Goal: Information Seeking & Learning: Learn about a topic

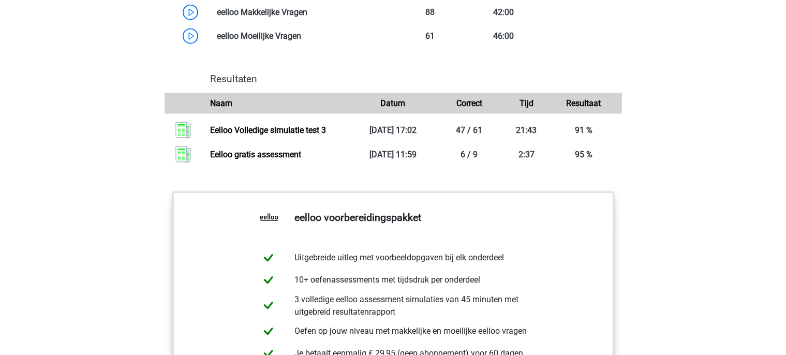
scroll to position [1093, 0]
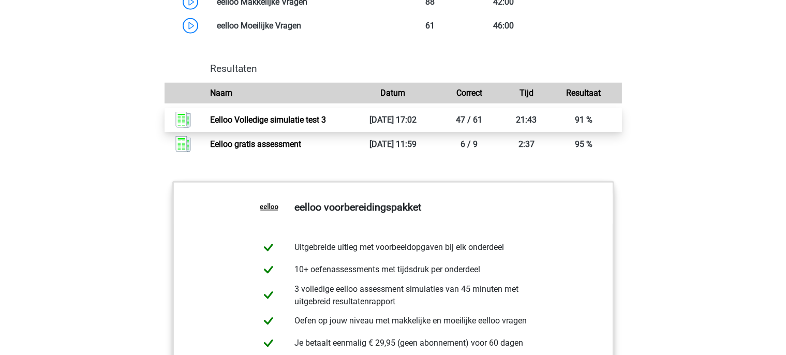
click at [326, 125] on link "Eelloo Volledige simulatie test 3" at bounding box center [268, 120] width 116 height 10
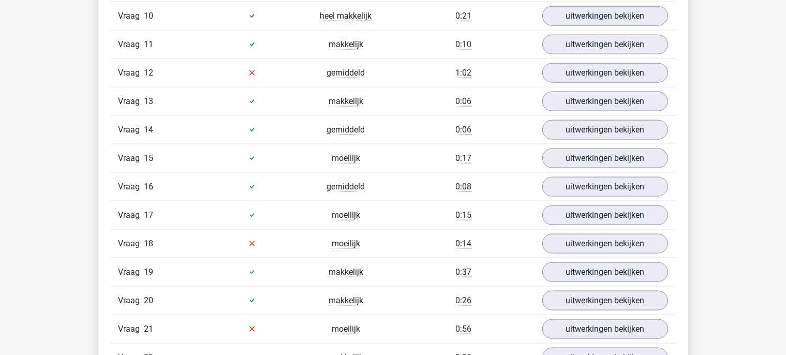
scroll to position [1476, 0]
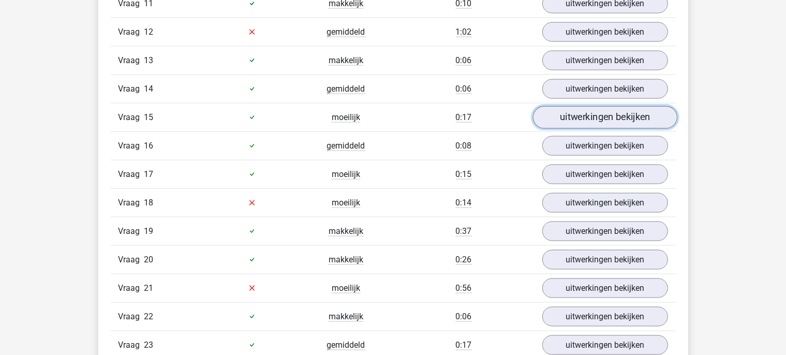
click at [580, 121] on link "uitwerkingen bekijken" at bounding box center [605, 117] width 144 height 23
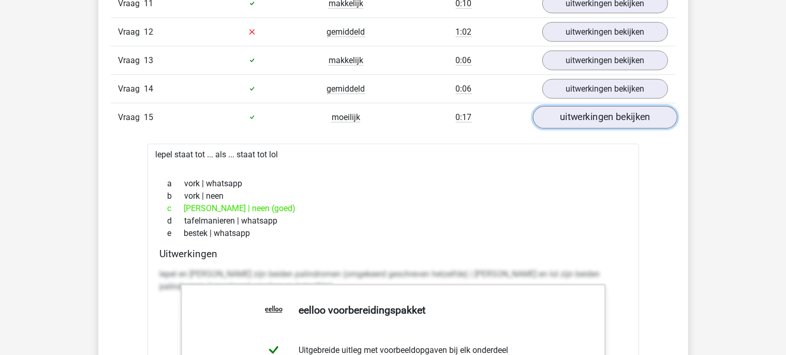
click at [578, 119] on link "uitwerkingen bekijken" at bounding box center [605, 117] width 144 height 23
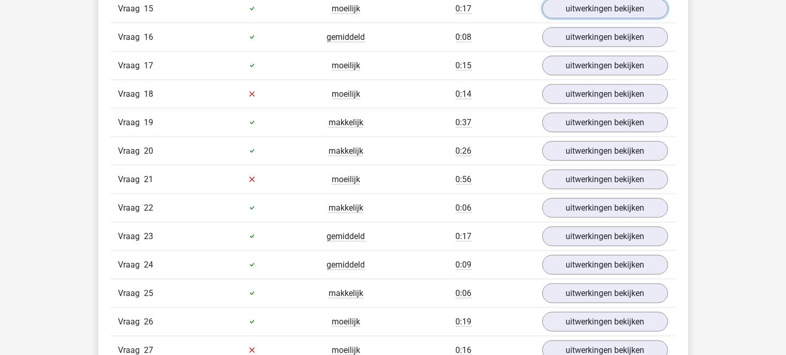
scroll to position [1585, 0]
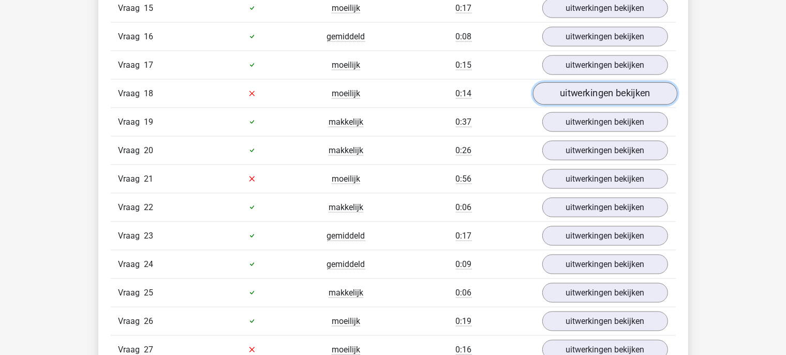
click at [596, 94] on link "uitwerkingen bekijken" at bounding box center [605, 93] width 144 height 23
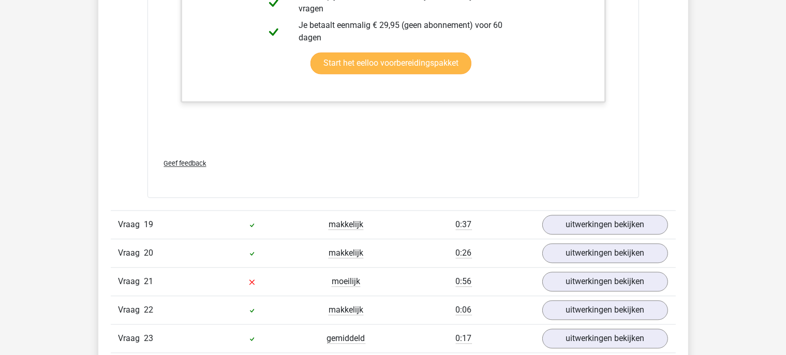
scroll to position [2241, 0]
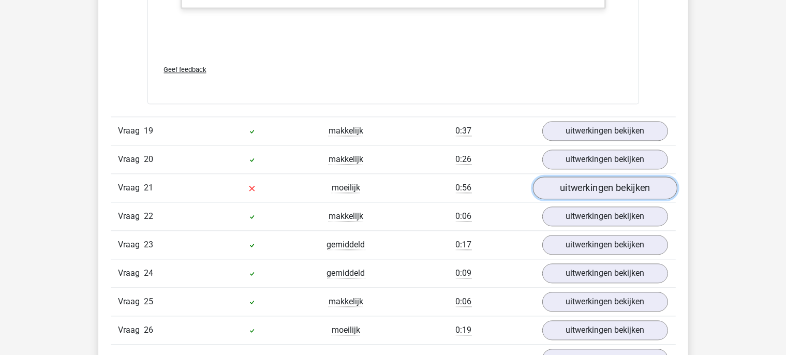
click at [587, 176] on link "uitwerkingen bekijken" at bounding box center [605, 187] width 144 height 23
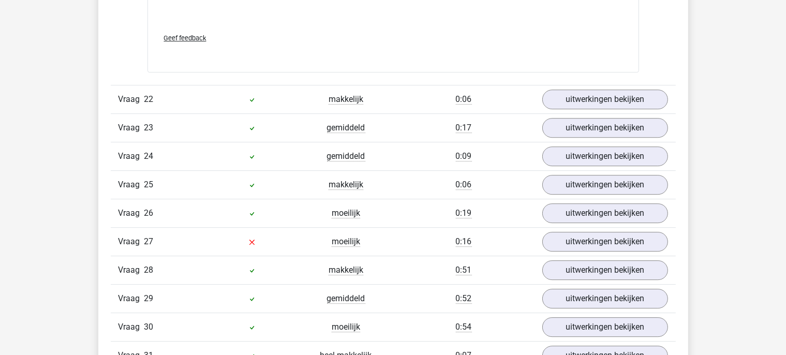
scroll to position [3006, 0]
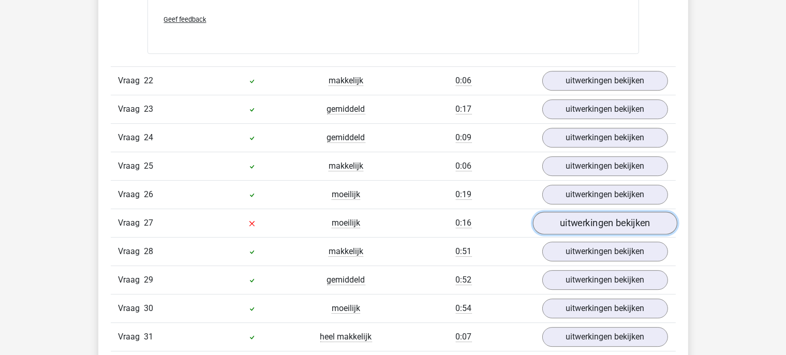
click at [592, 212] on link "uitwerkingen bekijken" at bounding box center [605, 223] width 144 height 23
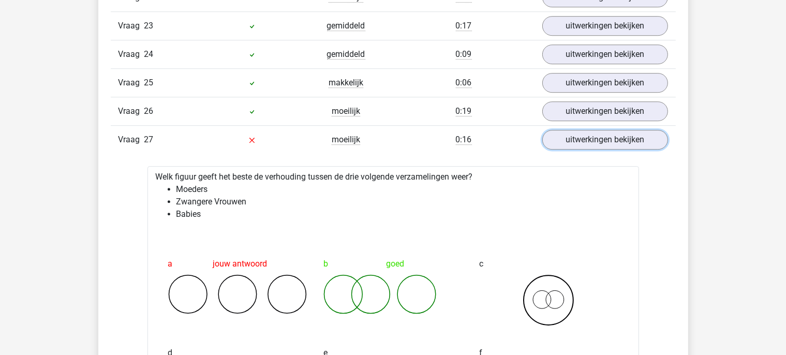
scroll to position [3170, 0]
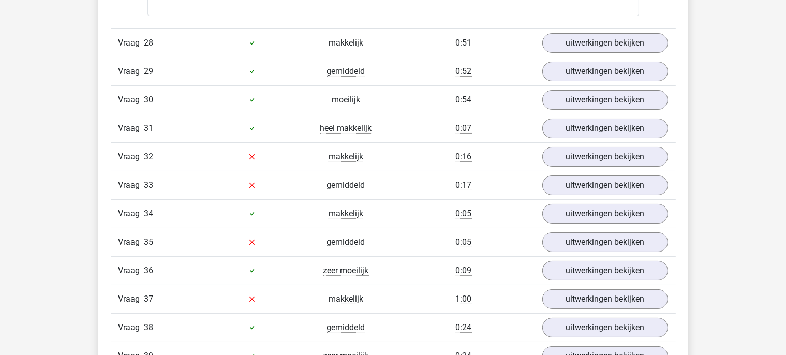
scroll to position [3880, 0]
click at [549, 145] on link "uitwerkingen bekijken" at bounding box center [605, 156] width 144 height 23
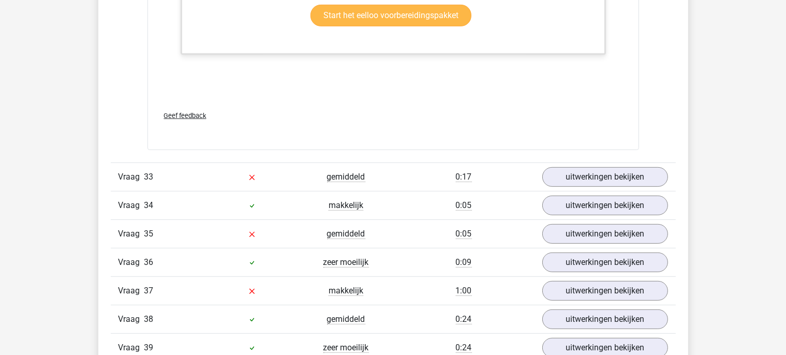
scroll to position [4482, 0]
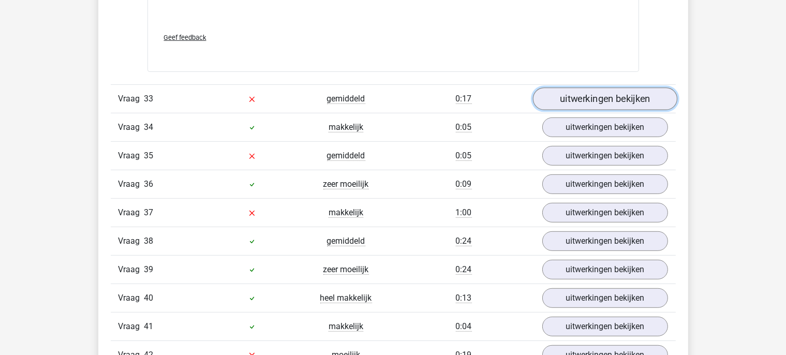
click at [593, 90] on link "uitwerkingen bekijken" at bounding box center [605, 98] width 144 height 23
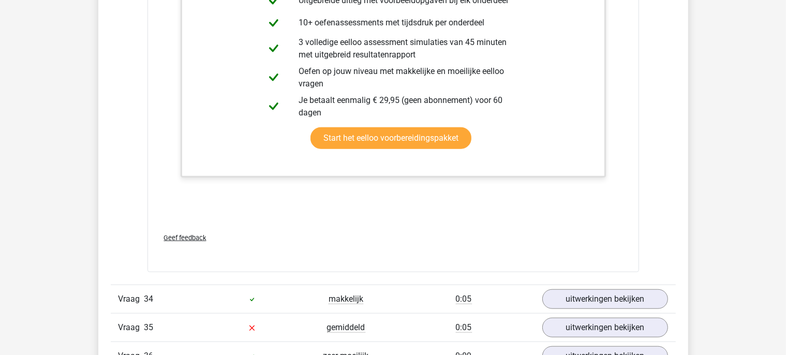
scroll to position [4919, 0]
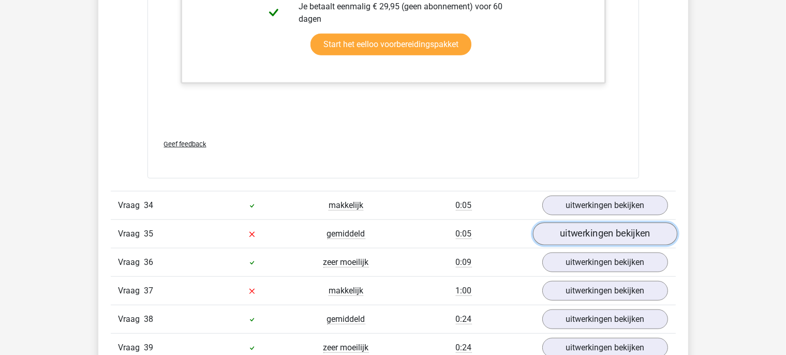
click at [608, 226] on link "uitwerkingen bekijken" at bounding box center [605, 234] width 144 height 23
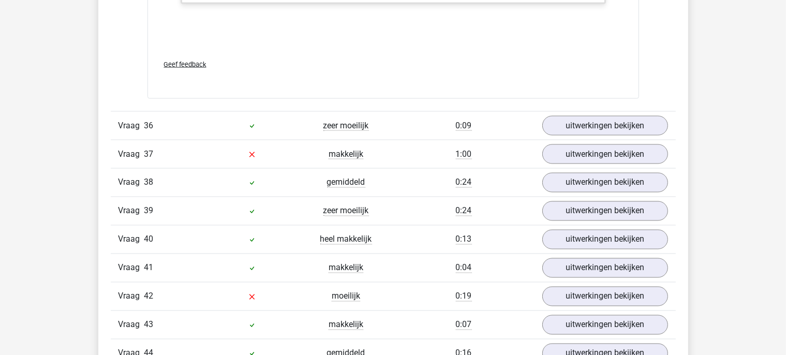
scroll to position [5739, 0]
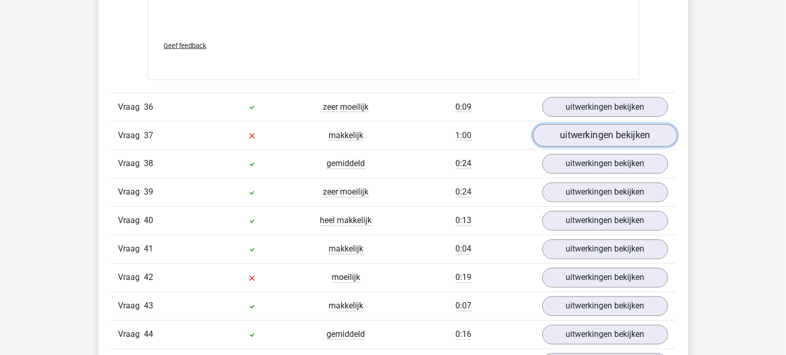
click at [585, 125] on link "uitwerkingen bekijken" at bounding box center [605, 136] width 144 height 23
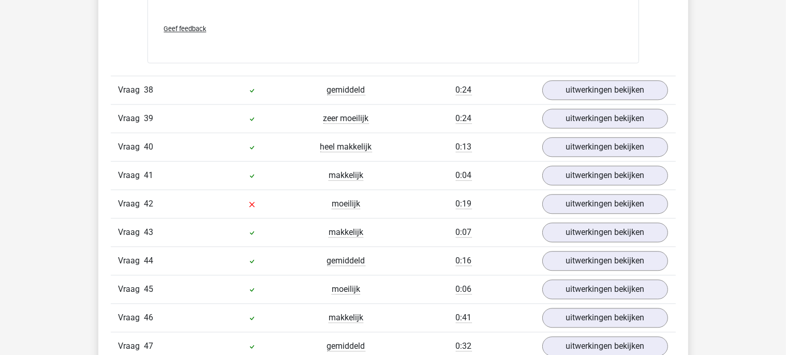
scroll to position [6559, 0]
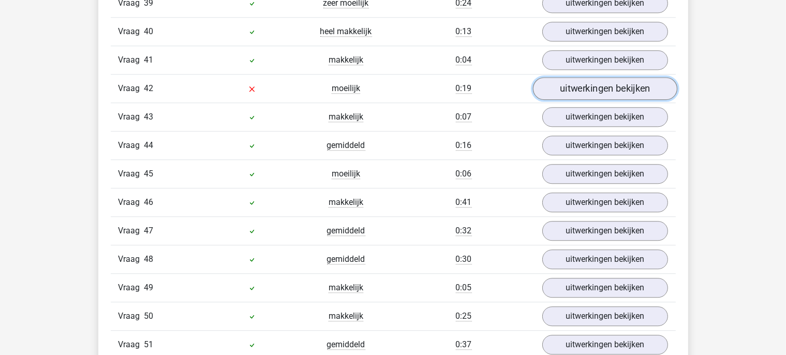
click at [572, 77] on link "uitwerkingen bekijken" at bounding box center [605, 88] width 144 height 23
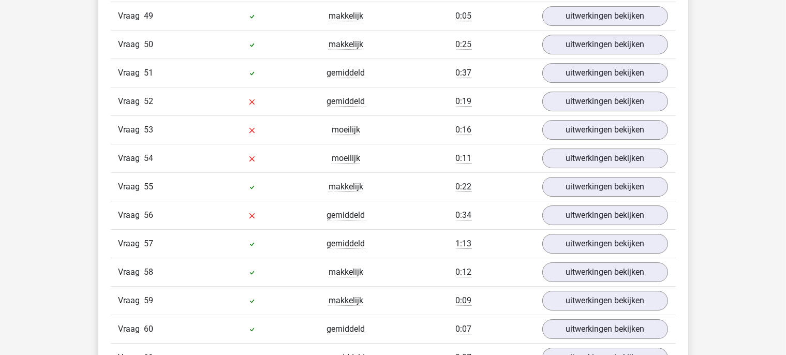
scroll to position [7379, 0]
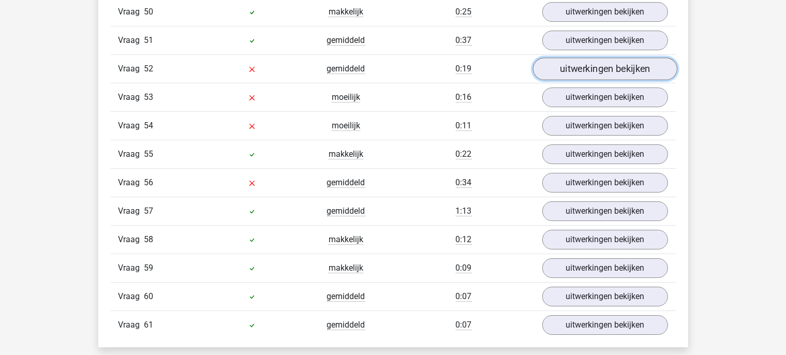
click at [563, 57] on link "uitwerkingen bekijken" at bounding box center [605, 68] width 144 height 23
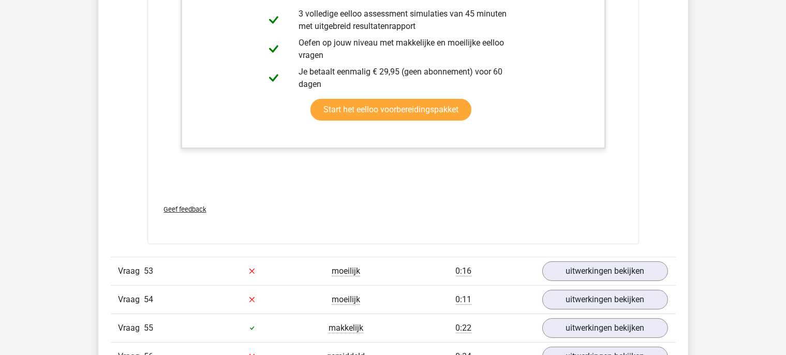
scroll to position [7925, 0]
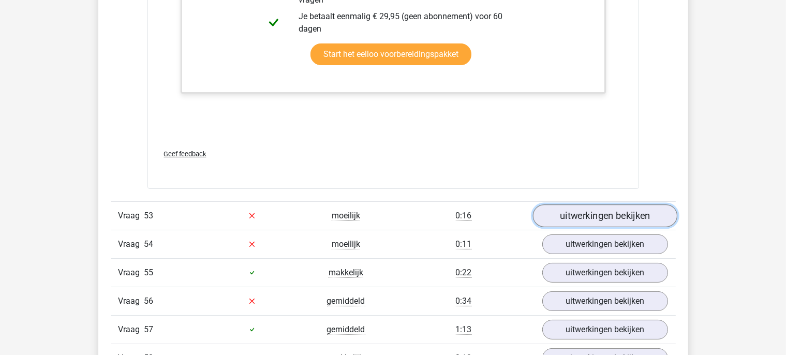
click at [608, 204] on link "uitwerkingen bekijken" at bounding box center [605, 215] width 144 height 23
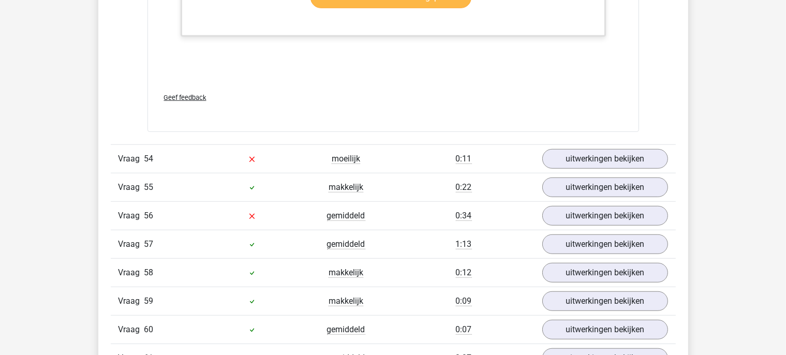
scroll to position [8745, 0]
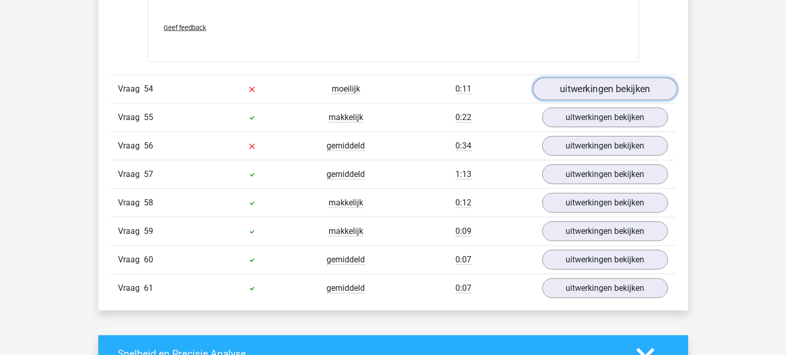
click at [601, 78] on link "uitwerkingen bekijken" at bounding box center [605, 89] width 144 height 23
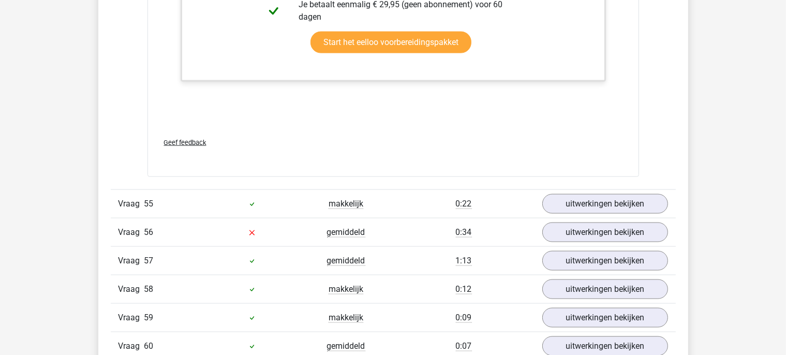
scroll to position [9346, 0]
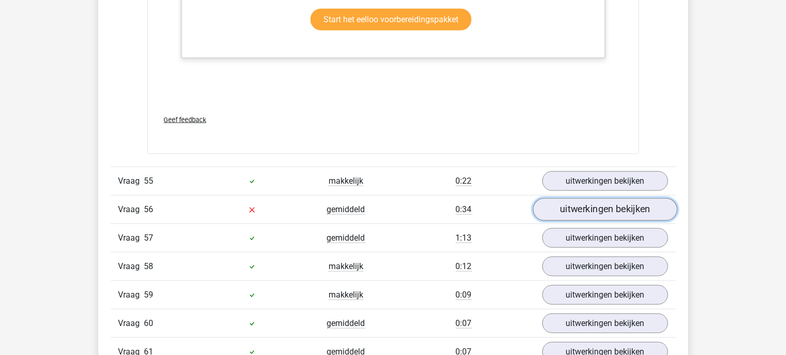
click at [578, 198] on link "uitwerkingen bekijken" at bounding box center [605, 209] width 144 height 23
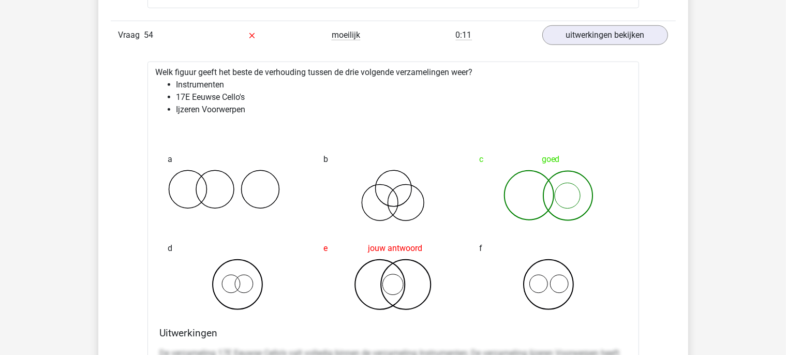
scroll to position [8799, 0]
